Goal: Transaction & Acquisition: Purchase product/service

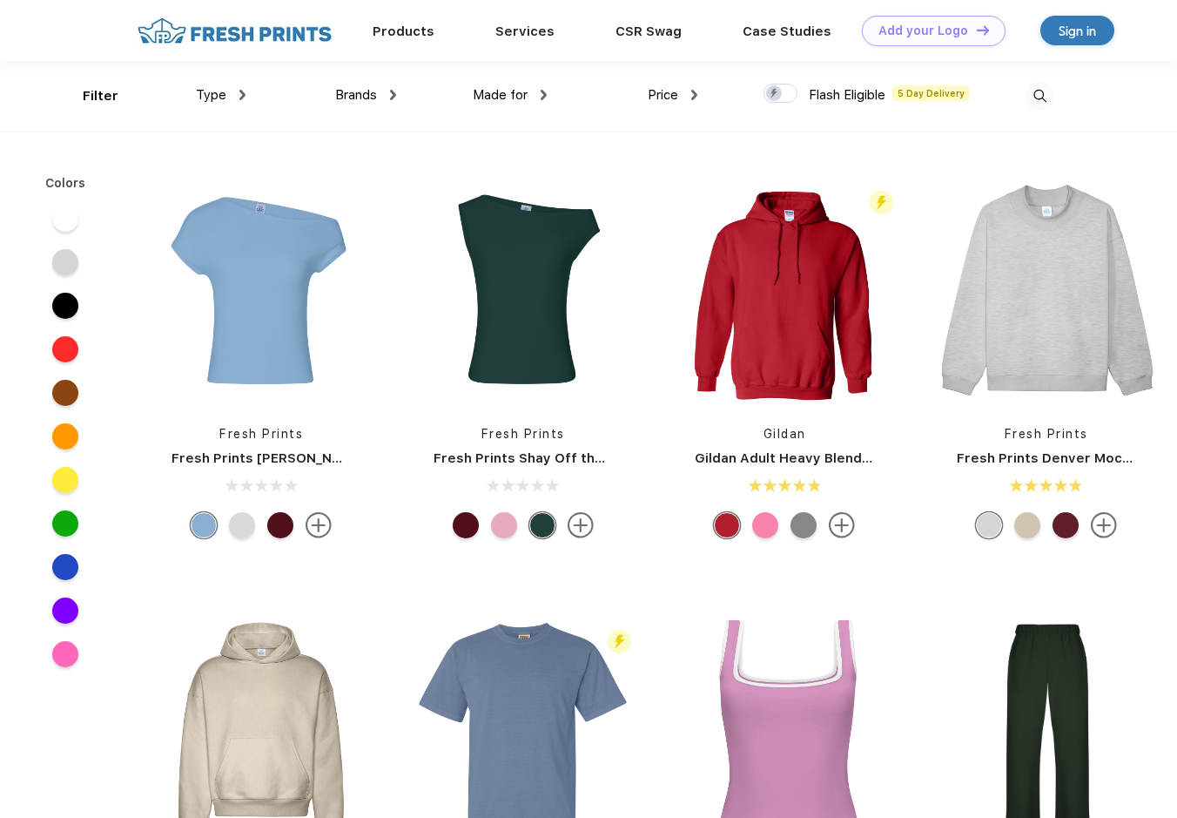
scroll to position [1, 0]
click at [239, 99] on div "Type" at bounding box center [221, 94] width 50 height 20
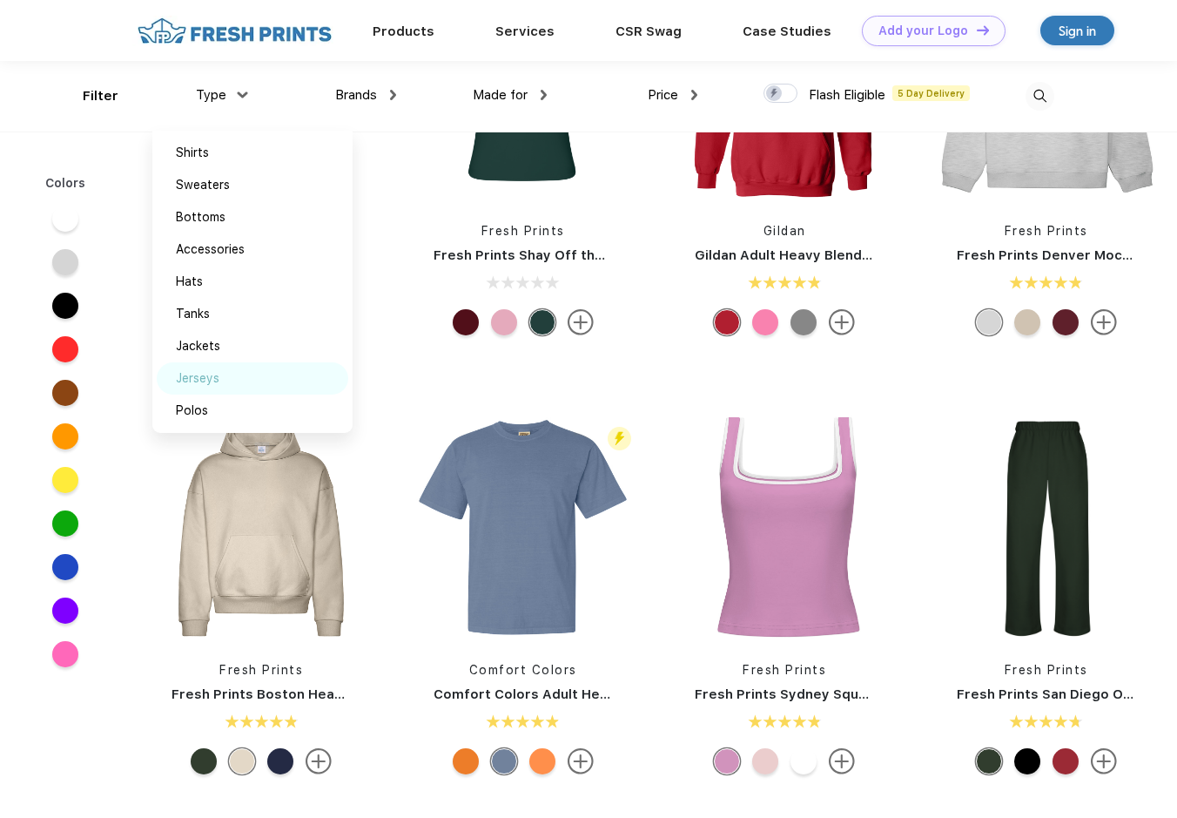
scroll to position [67, 0]
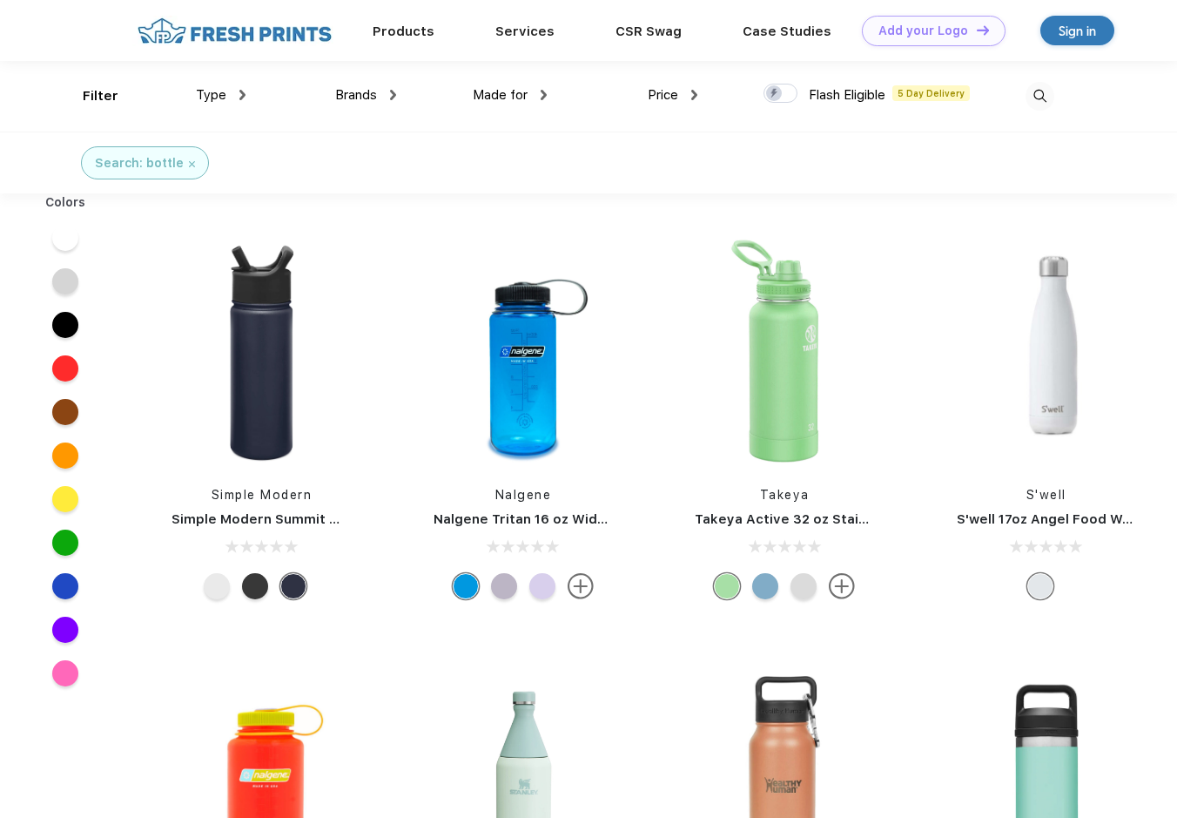
click at [118, 99] on div "Type Shirts Sweaters Bottoms Accessories Hats Tanks Jackets Jerseys Polos" at bounding box center [171, 96] width 151 height 71
click at [106, 98] on div "Type Shirts Sweaters Bottoms Accessories Hats Tanks Jackets Jerseys Polos" at bounding box center [171, 96] width 151 height 71
click at [94, 92] on div "Filter" at bounding box center [101, 96] width 36 height 20
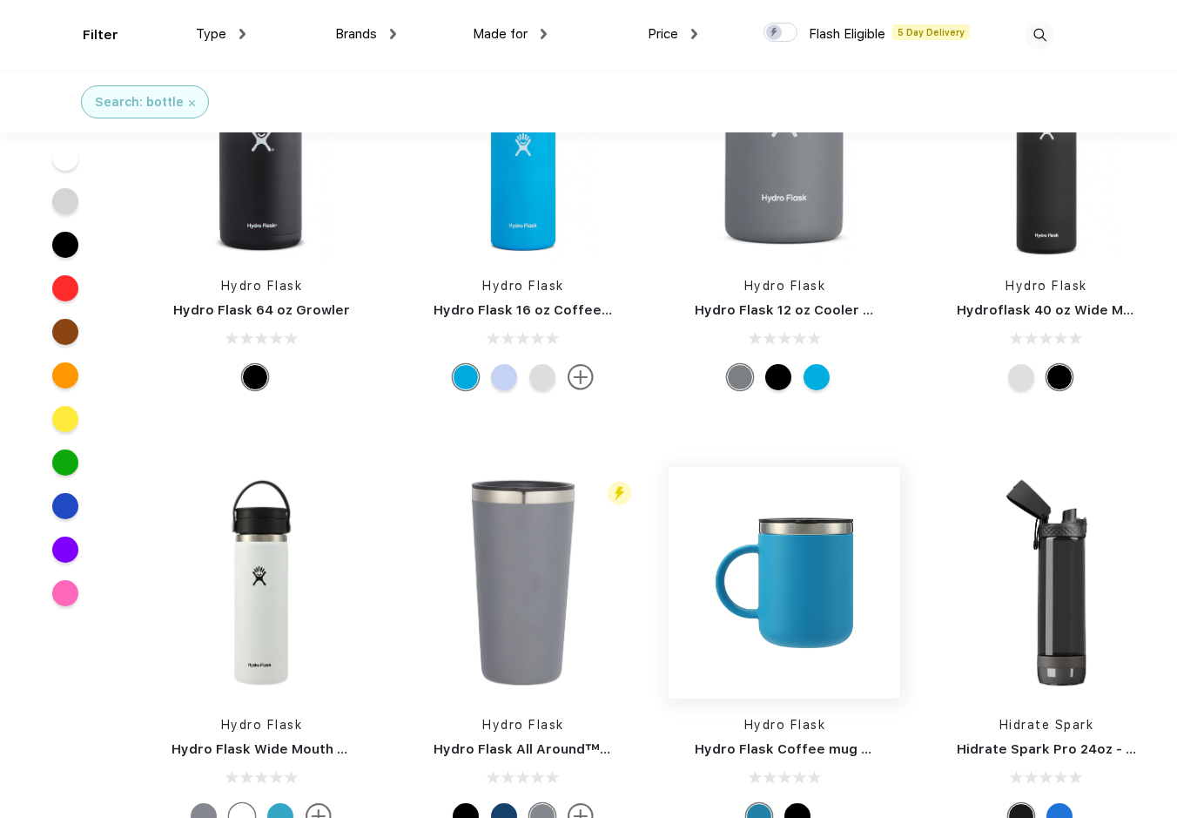
scroll to position [16005, 0]
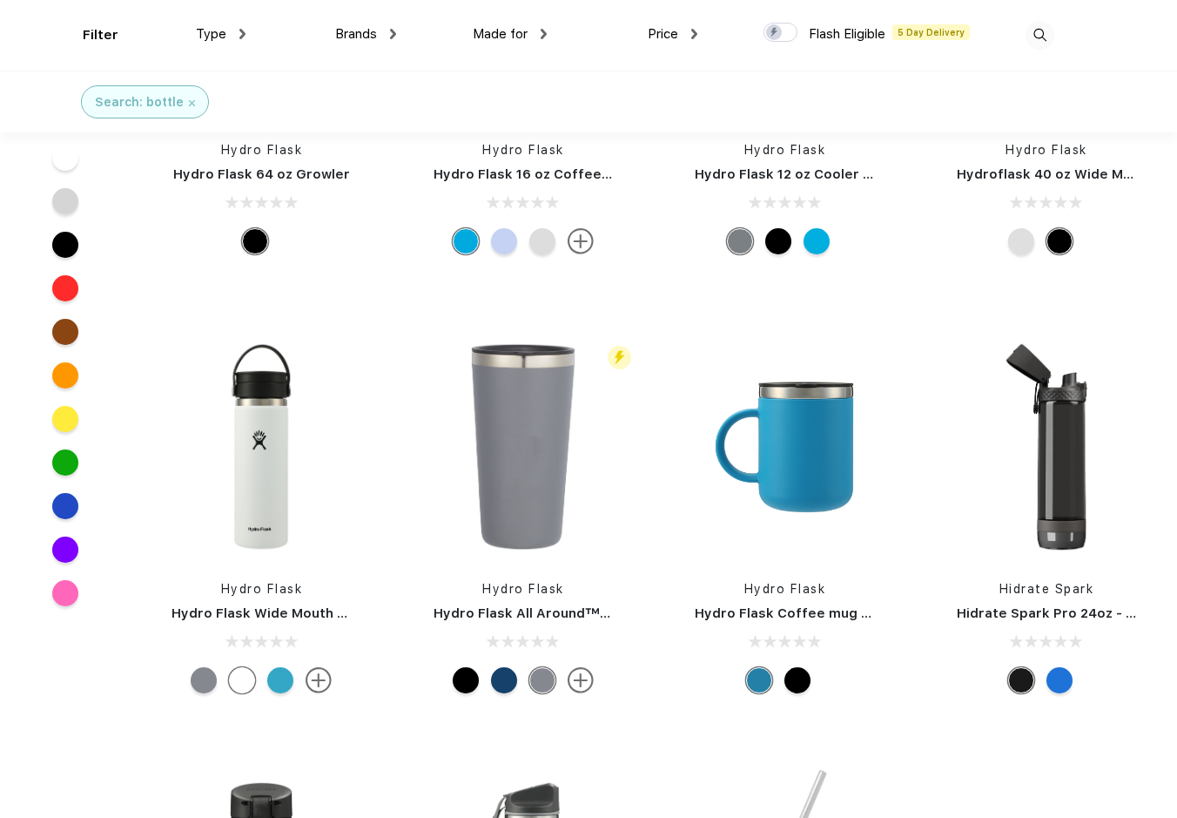
click at [800, 685] on div at bounding box center [797, 680] width 26 height 26
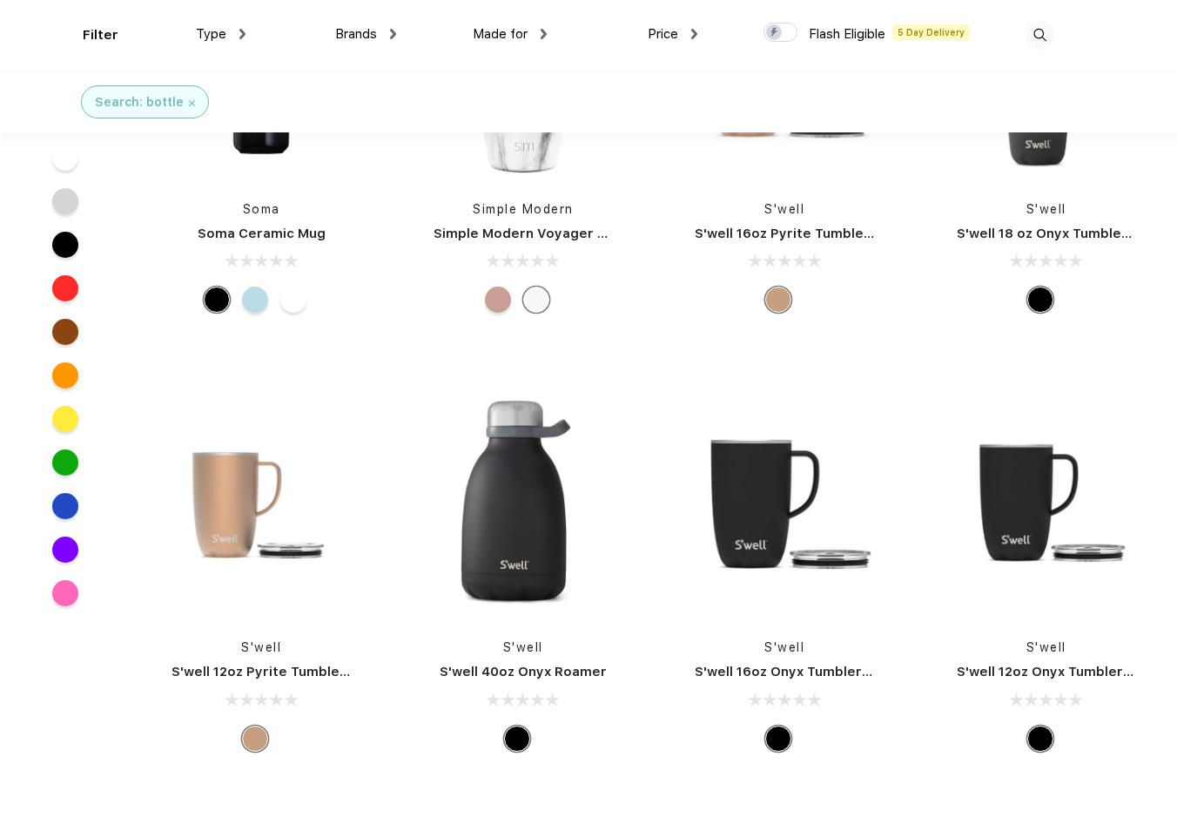
scroll to position [13952, 0]
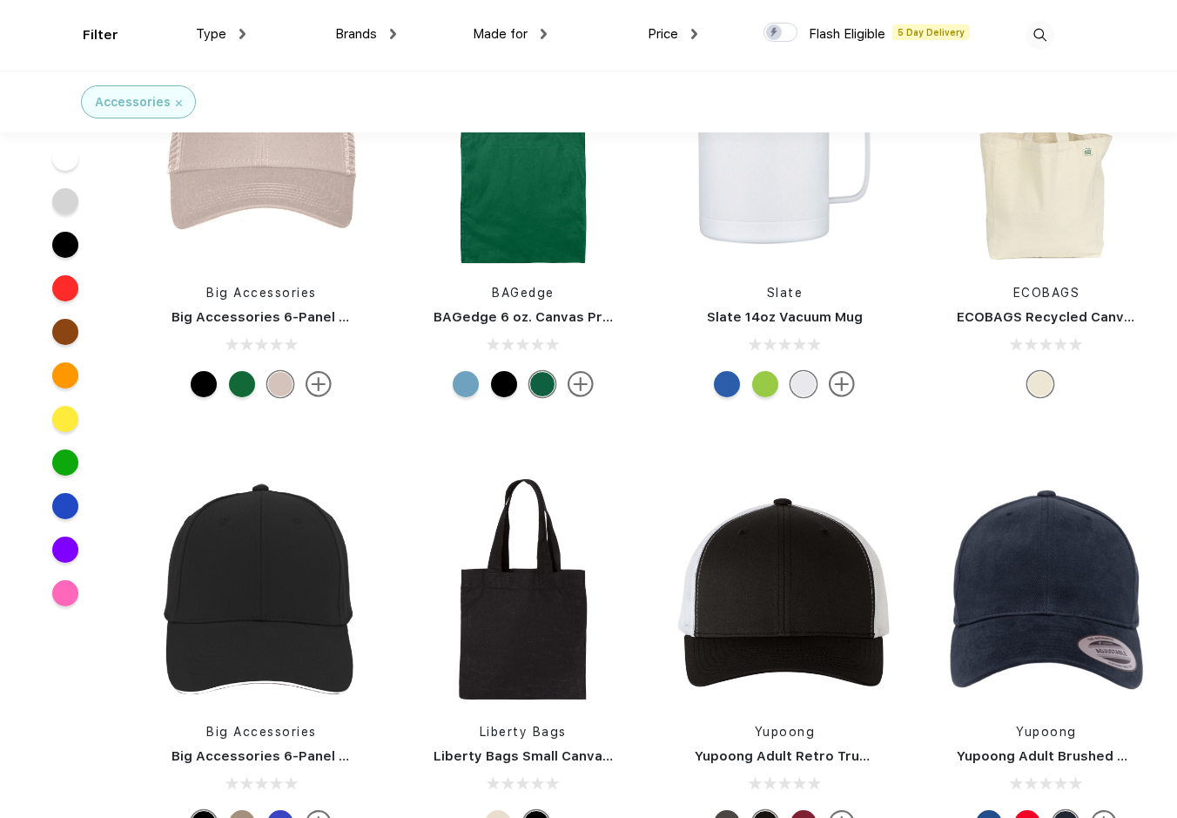
scroll to position [3028, 0]
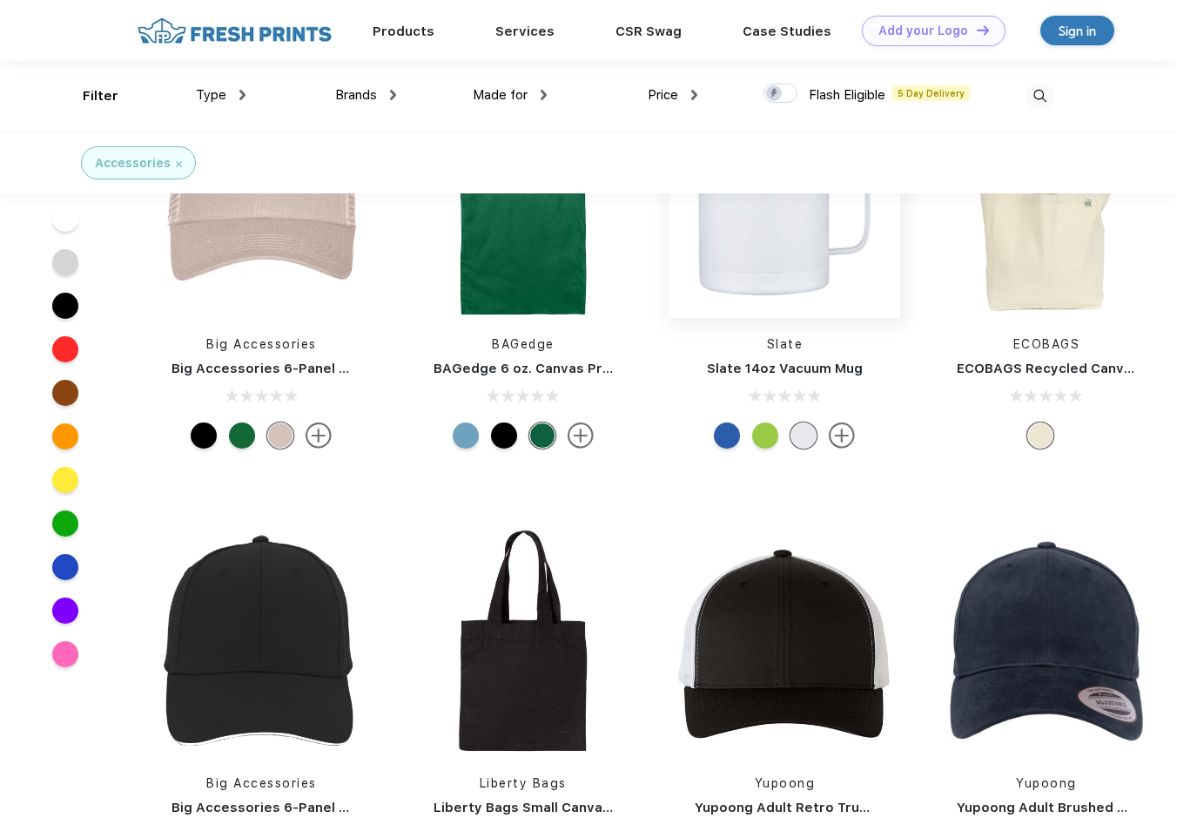
click at [778, 278] on img at bounding box center [785, 202] width 232 height 232
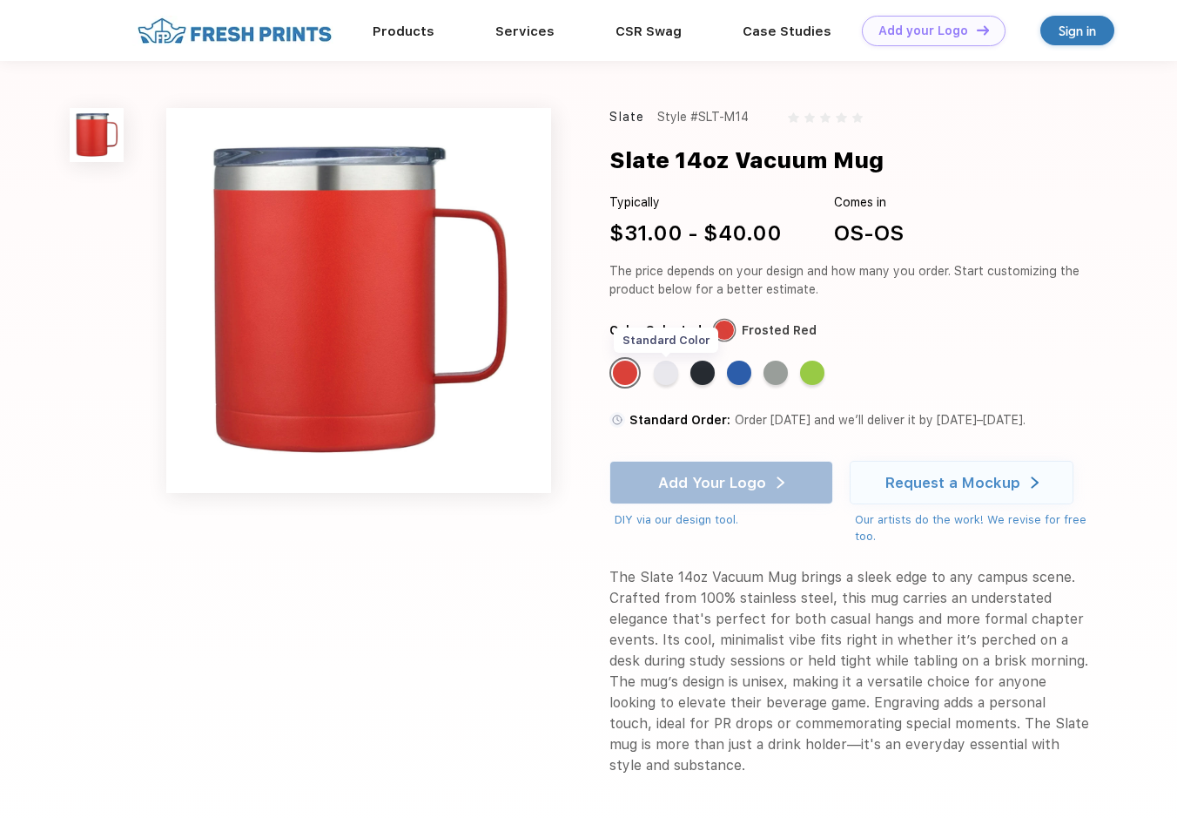
click at [663, 372] on div "Standard Color" at bounding box center [666, 372] width 24 height 24
